Goal: Communication & Community: Answer question/provide support

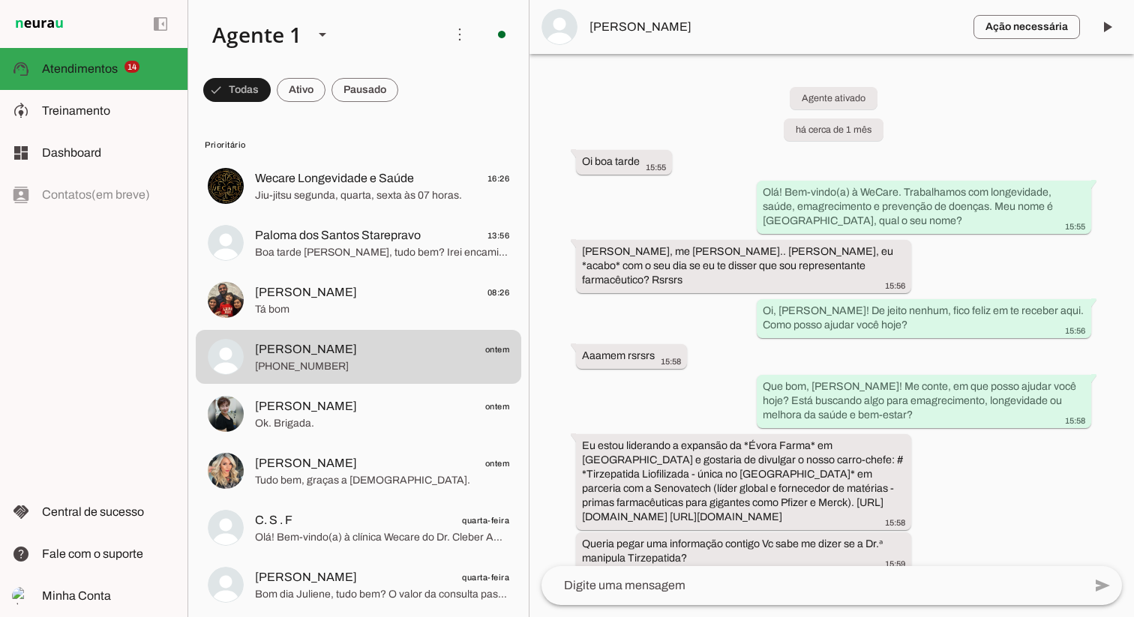
scroll to position [2319, 0]
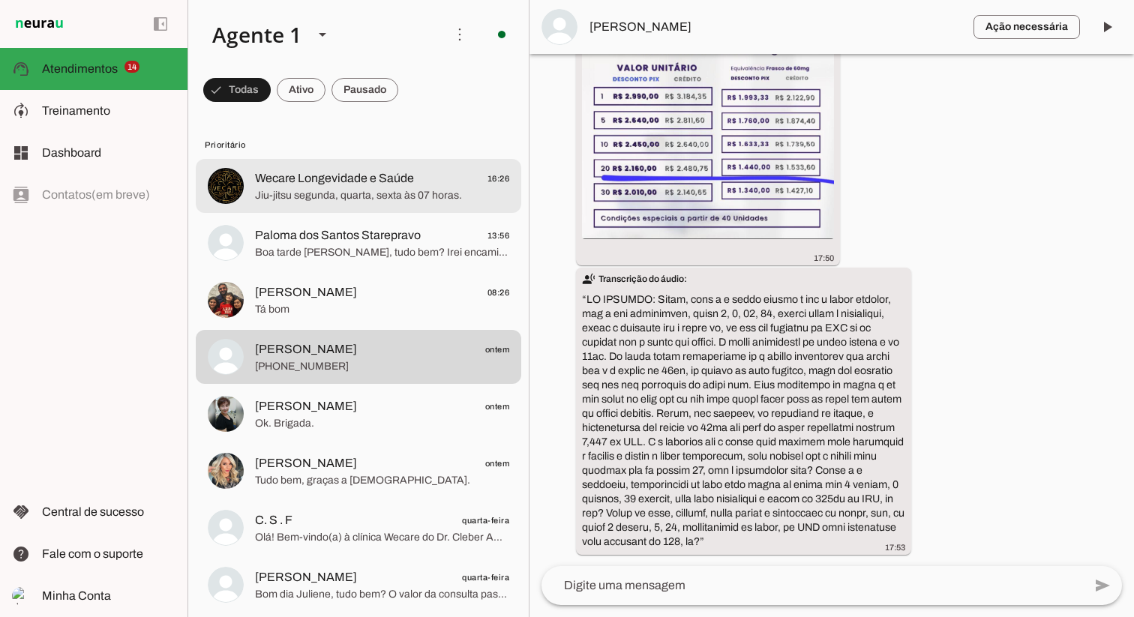
click at [391, 193] on span "Jiu-jitsu segunda, quarta, sexta às 07 horas." at bounding box center [382, 195] width 254 height 15
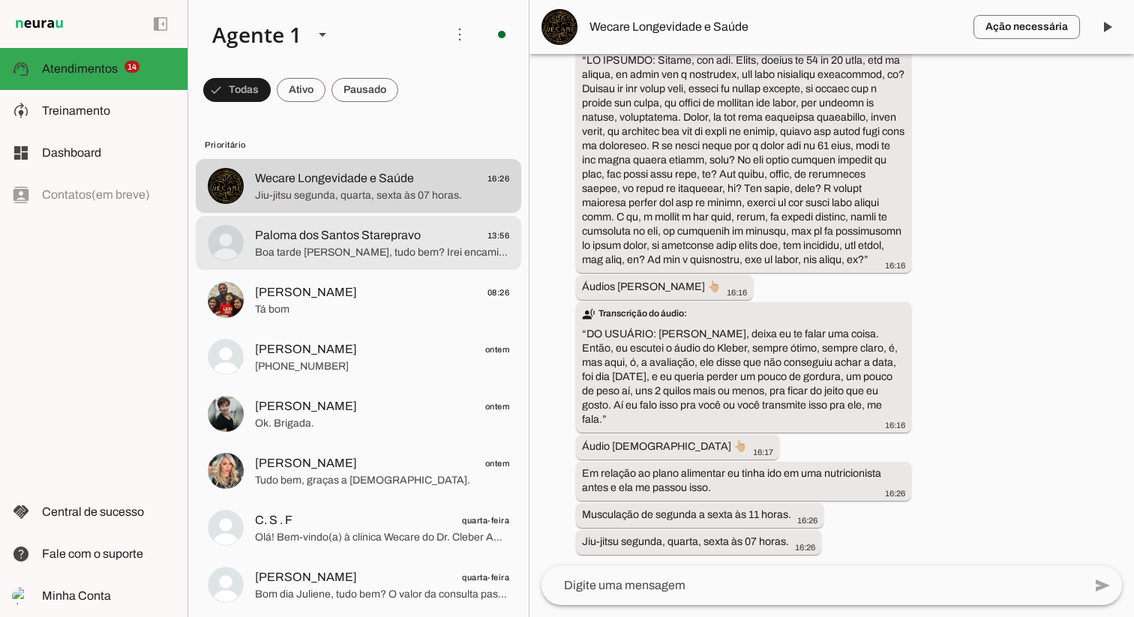
click at [324, 237] on span "Paloma dos Santos Starepravo" at bounding box center [338, 235] width 166 height 18
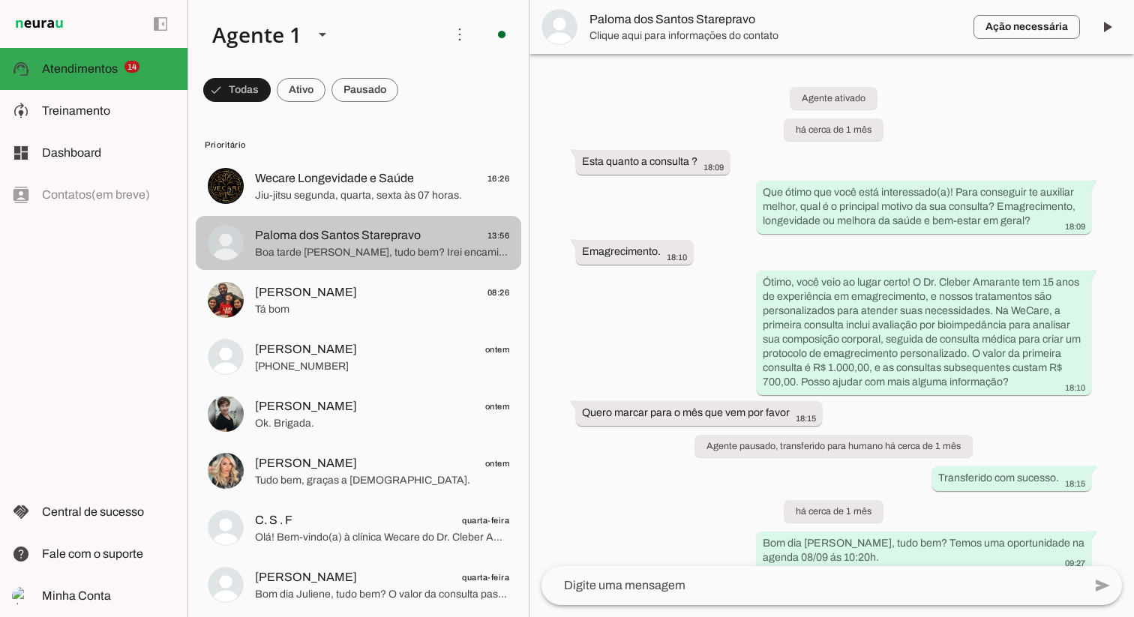
scroll to position [4254, 0]
